Goal: Task Accomplishment & Management: Use online tool/utility

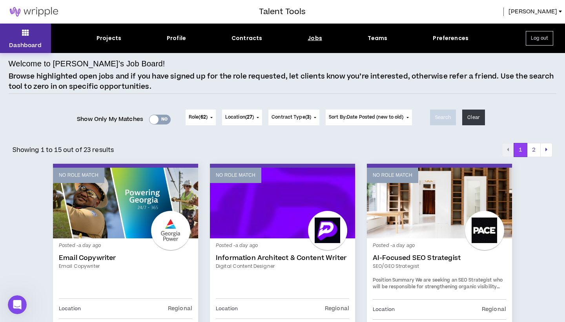
click at [26, 30] on icon at bounding box center [25, 32] width 7 height 11
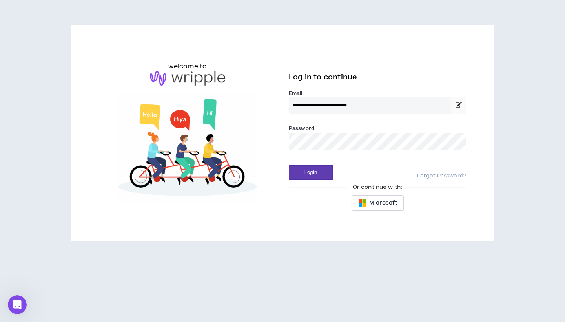
click at [311, 172] on button "Login" at bounding box center [311, 172] width 44 height 15
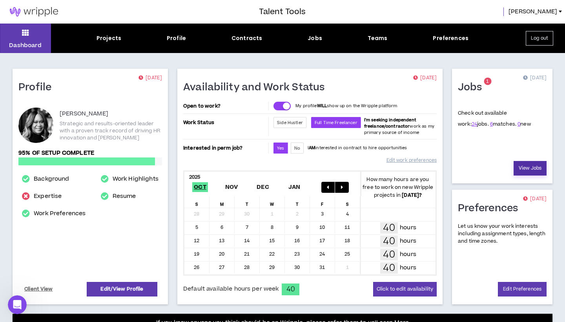
click at [528, 169] on link "View Jobs" at bounding box center [530, 168] width 33 height 15
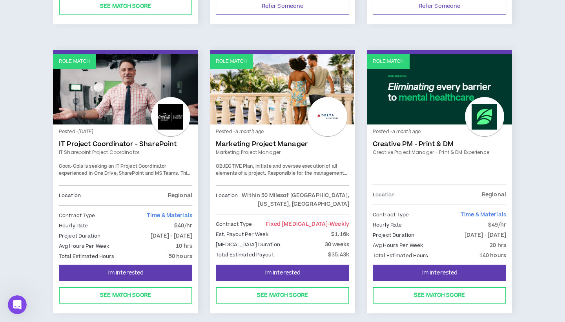
scroll to position [1278, 0]
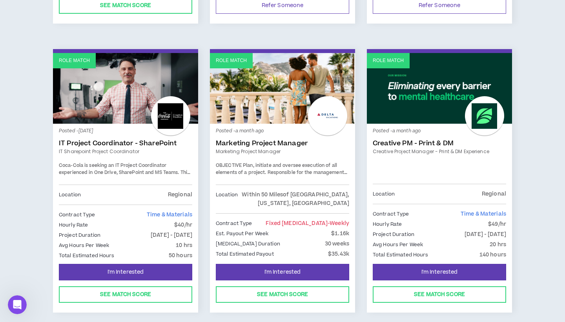
click at [258, 162] on span "Plan, initiate and oversee execution of all elements of a project. Responsible …" at bounding box center [282, 182] width 132 height 41
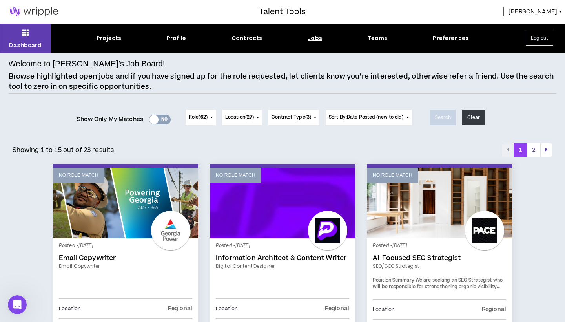
scroll to position [0, 0]
click at [24, 36] on icon at bounding box center [25, 32] width 7 height 11
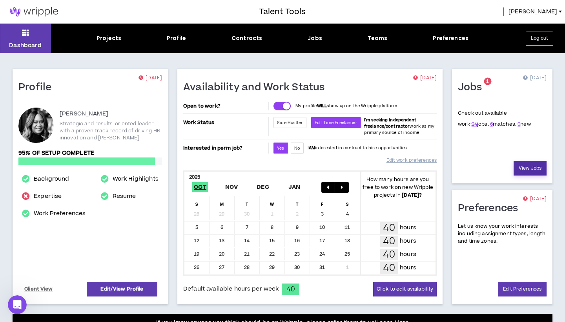
click at [533, 170] on link "View Jobs" at bounding box center [530, 168] width 33 height 15
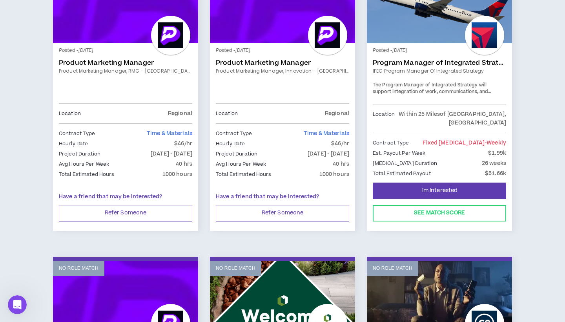
scroll to position [484, 0]
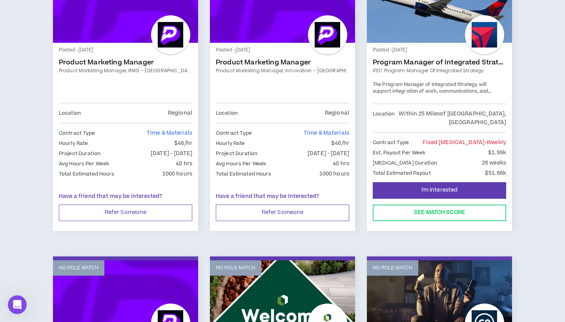
click at [431, 67] on link "IFEC Program Manager of Integrated Strategy" at bounding box center [439, 70] width 133 height 7
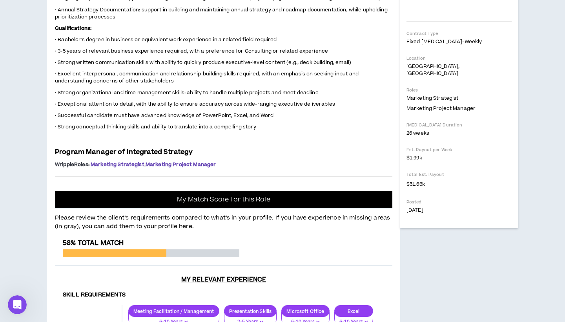
scroll to position [211, 0]
